Goal: Task Accomplishment & Management: Manage account settings

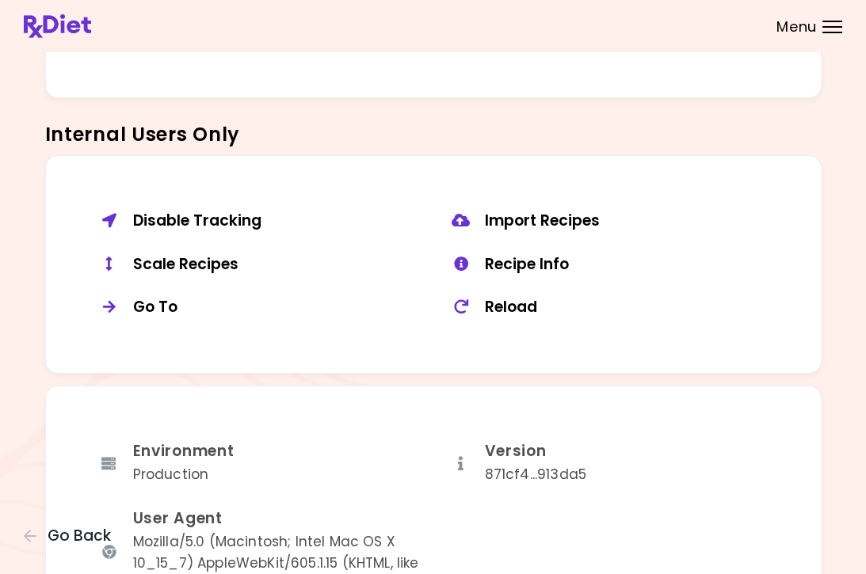
scroll to position [1114, 0]
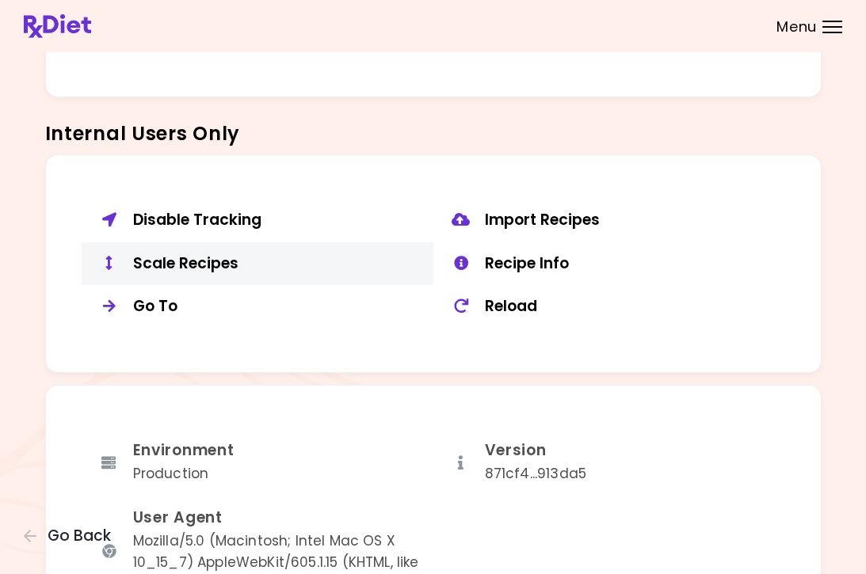
click at [197, 254] on div "Scale Recipes" at bounding box center [277, 264] width 288 height 20
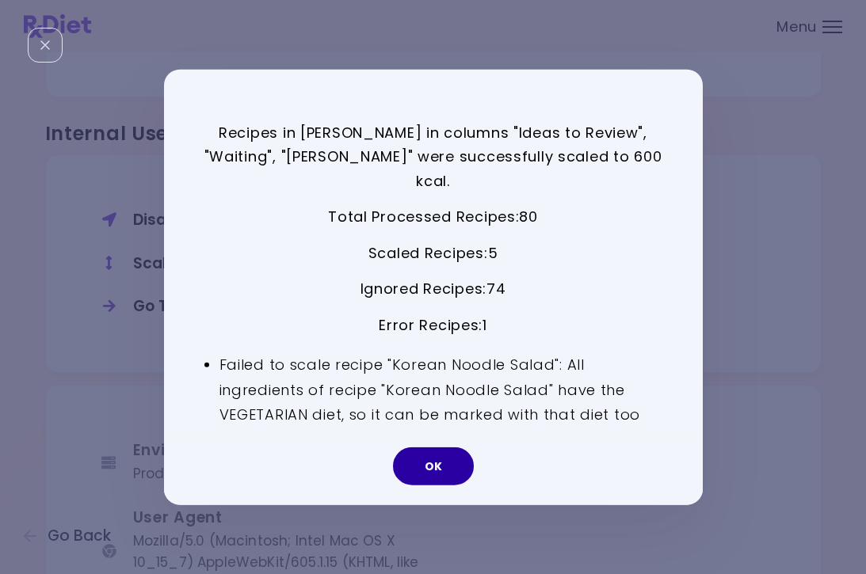
click at [443, 447] on button "OK" at bounding box center [433, 466] width 81 height 38
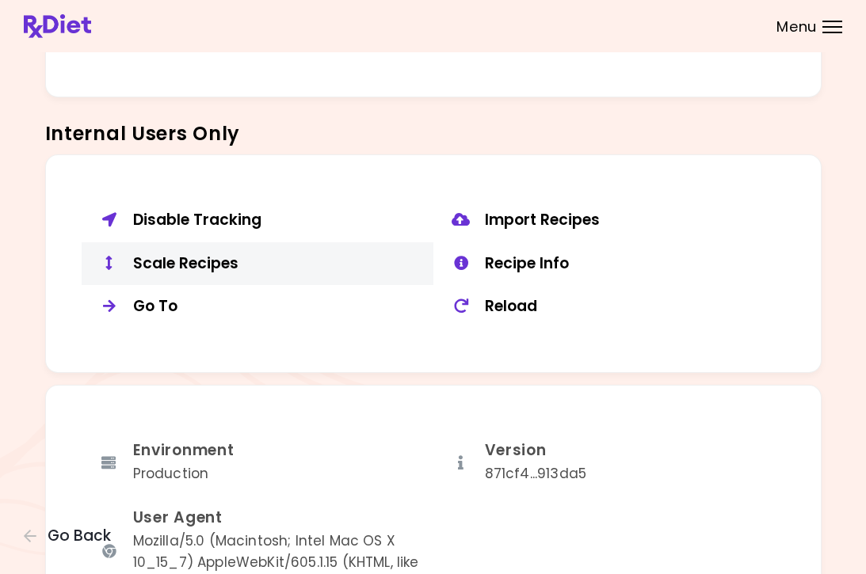
click at [216, 258] on div "Scale Recipes" at bounding box center [277, 264] width 288 height 20
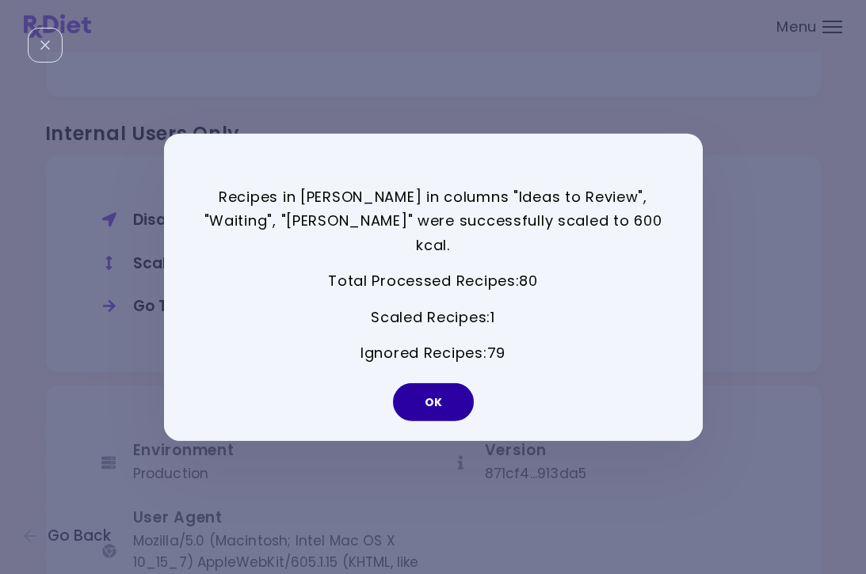
click at [455, 383] on button "OK" at bounding box center [433, 402] width 81 height 38
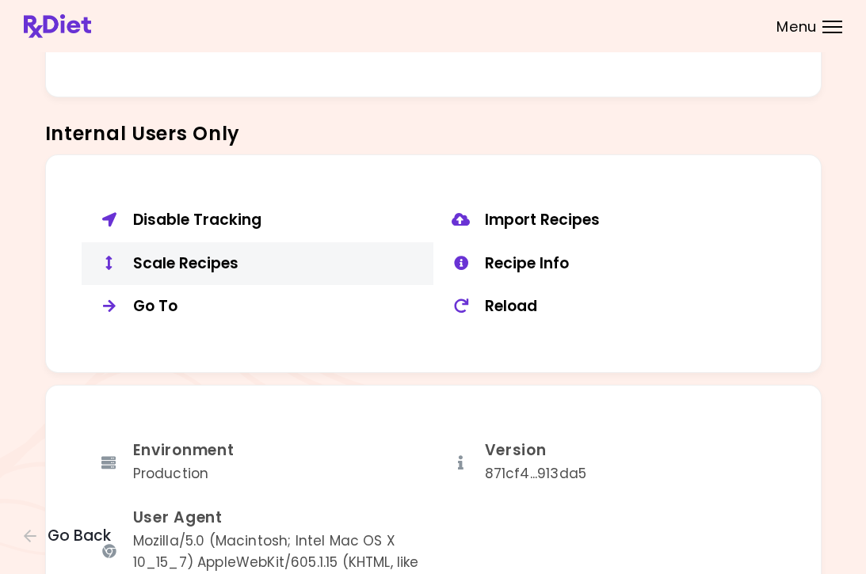
click at [188, 254] on div "Scale Recipes" at bounding box center [277, 264] width 288 height 20
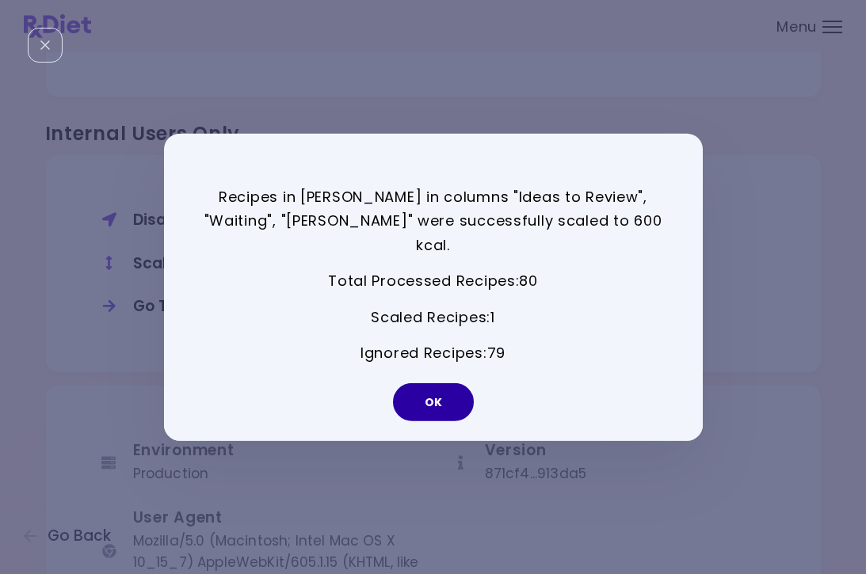
click at [436, 397] on button "OK" at bounding box center [433, 402] width 81 height 38
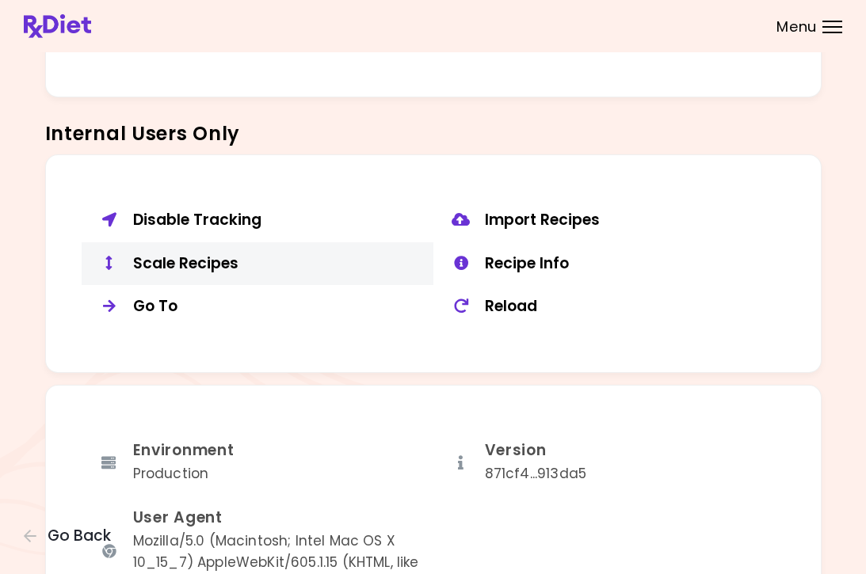
click at [158, 254] on div "Scale Recipes" at bounding box center [277, 264] width 288 height 20
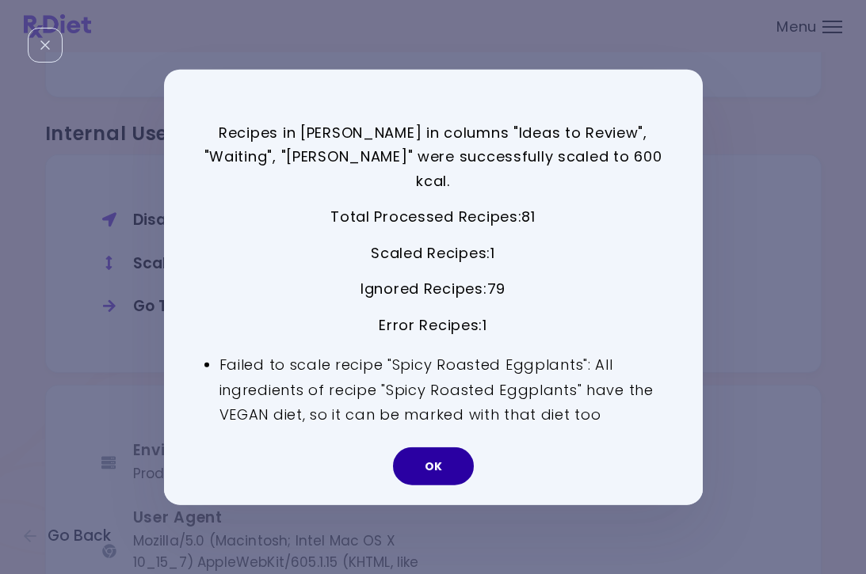
click at [428, 447] on button "OK" at bounding box center [433, 466] width 81 height 38
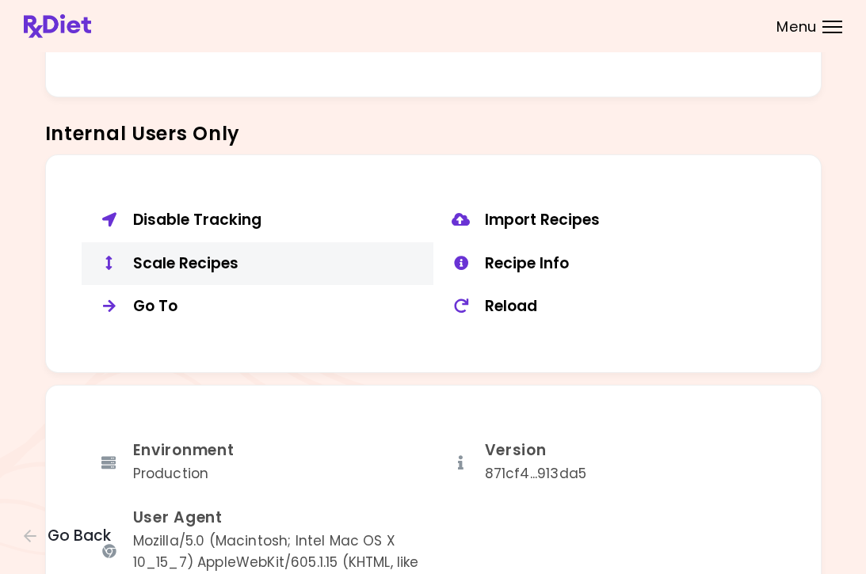
click at [236, 265] on button "Scale Recipes" at bounding box center [258, 264] width 352 height 44
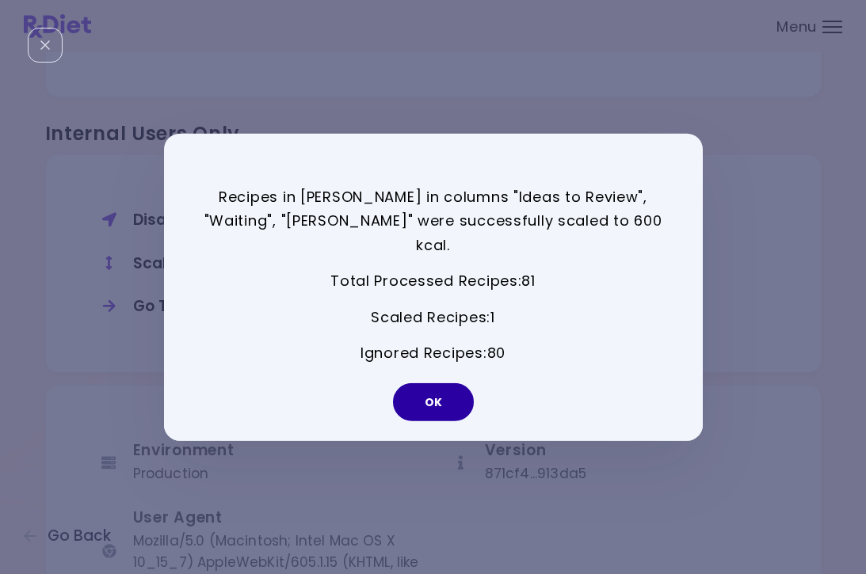
click at [454, 383] on button "OK" at bounding box center [433, 402] width 81 height 38
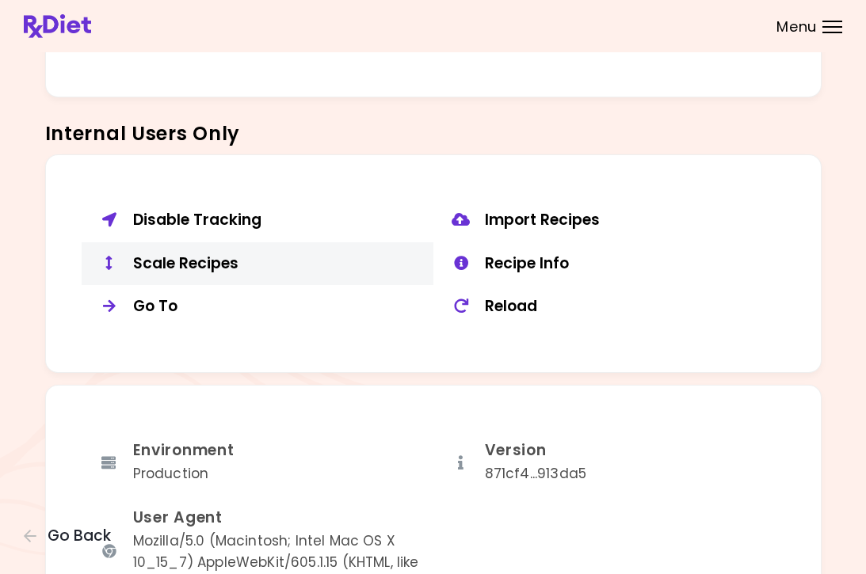
click at [222, 254] on div "Scale Recipes" at bounding box center [277, 264] width 288 height 20
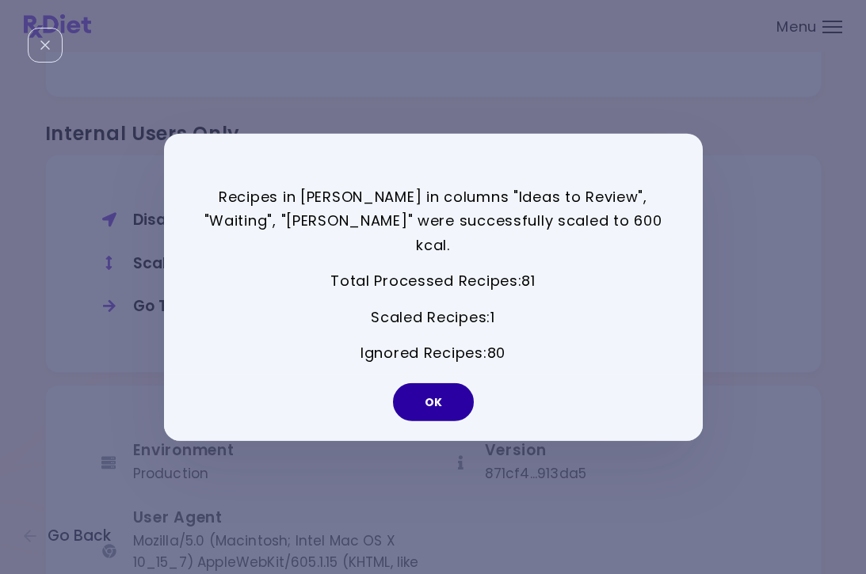
click at [442, 390] on button "OK" at bounding box center [433, 402] width 81 height 38
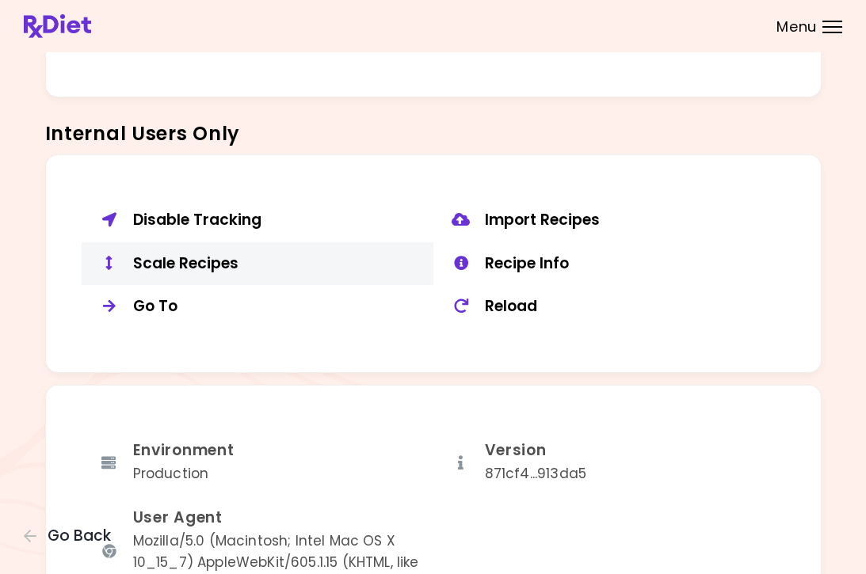
click at [116, 264] on button "Scale Recipes" at bounding box center [258, 264] width 352 height 44
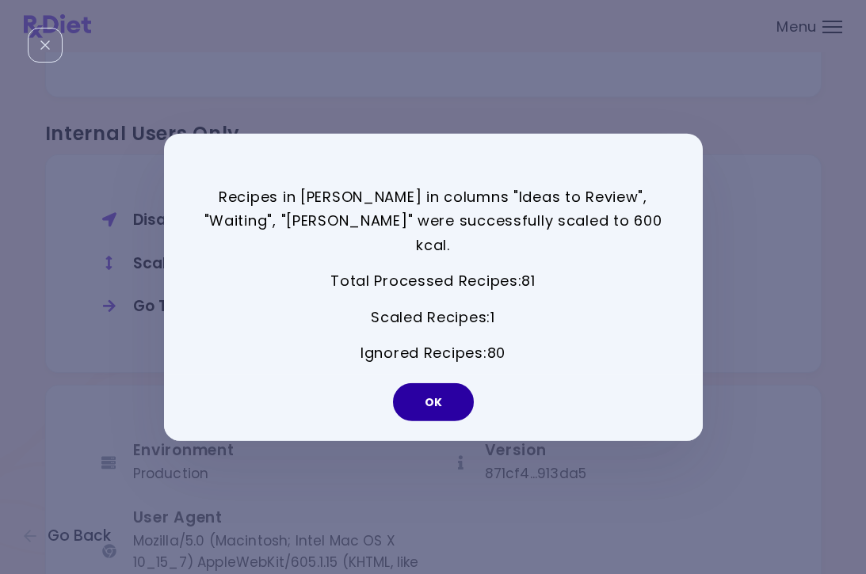
click at [446, 387] on button "OK" at bounding box center [433, 402] width 81 height 38
